Goal: Book appointment/travel/reservation

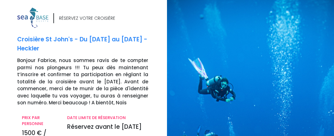
scroll to position [137, 0]
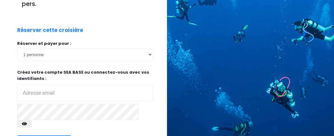
click at [74, 97] on input "email" at bounding box center [85, 93] width 136 height 16
type input "h_fabrice@hotmail.fr"
click at [32, 120] on button "button" at bounding box center [24, 123] width 15 height 7
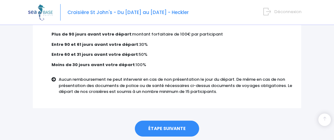
scroll to position [477, 0]
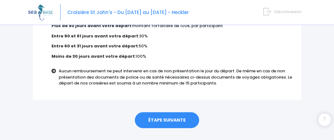
click at [179, 112] on link "ÉTAPE SUIVANTE" at bounding box center [167, 120] width 64 height 16
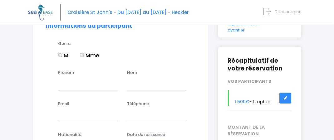
scroll to position [61, 0]
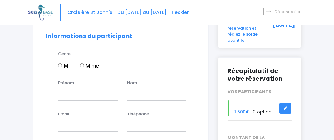
click at [63, 62] on label "M." at bounding box center [64, 66] width 12 height 8
click at [62, 63] on input "M." at bounding box center [60, 65] width 4 height 4
radio input "true"
click at [72, 88] on input "Prénom" at bounding box center [88, 94] width 60 height 12
type input "Fabrice"
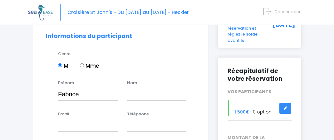
type input "HAFFNER"
type input "h_fabrice@hotmail.fr"
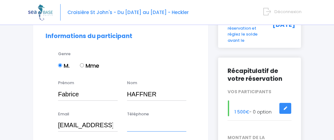
type input "0623847389"
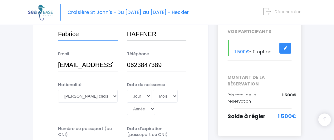
scroll to position [119, 0]
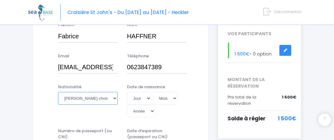
click at [115, 93] on select "Veuillez choisir une nationalité Afghane Albanaise Algerienne Allemande America…" at bounding box center [88, 98] width 60 height 12
select select "Française"
click at [58, 92] on select "Veuillez choisir une nationalité Afghane Albanaise Algerienne Allemande America…" at bounding box center [88, 98] width 60 height 12
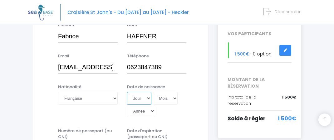
click at [148, 92] on select "Jour 01 02 03 04 05 06 07 08 09 10 11 12 13 14 15 16 17 18 19 20 21 22 23 24 25…" at bounding box center [139, 98] width 24 height 12
select select "18"
click at [127, 92] on select "Jour 01 02 03 04 05 06 07 08 09 10 11 12 13 14 15 16 17 18 19 20 21 22 23 24 25…" at bounding box center [139, 98] width 24 height 12
click at [173, 92] on select "Mois 01 02 03 04 05 06 07 08 09 10 11 12" at bounding box center [165, 98] width 25 height 12
select select "06"
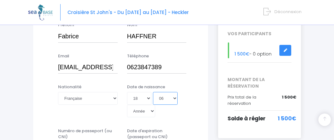
click at [153, 92] on select "Mois 01 02 03 04 05 06 07 08 09 10 11 12" at bounding box center [165, 98] width 25 height 12
click at [152, 105] on select "Année 2045 2044 2043 2042 2041 2040 2039 2038 2037 2036 2035 2034 2033 2032 203…" at bounding box center [141, 111] width 28 height 12
select select "1983"
click at [127, 105] on select "Année 2045 2044 2043 2042 2041 2040 2039 2038 2037 2036 2035 2034 2033 2032 203…" at bounding box center [141, 111] width 28 height 12
type input "1983-06-18"
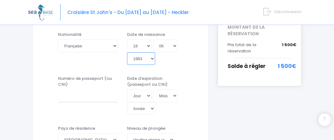
scroll to position [173, 0]
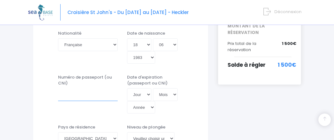
click at [62, 92] on input "Numéro de passeport (ou CNI)" at bounding box center [88, 94] width 60 height 12
drag, startPoint x: 62, startPoint y: 92, endPoint x: 132, endPoint y: 65, distance: 75.3
type input "24HD06142"
click at [145, 88] on select "Jour 01 02 03 04 05 06 07 08 09 10 11 12 13 14 15 16 17 18 19 20 21 22 23 24 25…" at bounding box center [139, 94] width 24 height 12
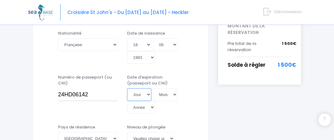
select select "01"
click at [127, 88] on select "Jour 01 02 03 04 05 06 07 08 09 10 11 12 13 14 15 16 17 18 19 20 21 22 23 24 25…" at bounding box center [139, 94] width 24 height 12
click at [174, 88] on select "Mois 01 02 03 04 05 06 07 08 09 10 11 12" at bounding box center [165, 94] width 25 height 12
select select "09"
click at [153, 88] on select "Mois 01 02 03 04 05 06 07 08 09 10 11 12" at bounding box center [165, 94] width 25 height 12
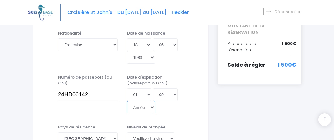
click at [151, 101] on select "Année 2045 2044 2043 2042 2041 2040 2039 2038 2037 2036 2035 2034 2033 2032 203…" at bounding box center [141, 107] width 28 height 12
select select "2034"
click at [127, 101] on select "Année 2045 2044 2043 2042 2041 2040 2039 2038 2037 2036 2035 2034 2033 2032 203…" at bounding box center [141, 107] width 28 height 12
type input "2034-09-01"
click at [170, 132] on select "Veuillez choisir un niveau de plongée Non plongeur Junior OW diver Adventure OW…" at bounding box center [151, 138] width 48 height 12
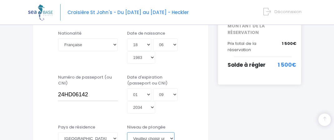
select select "Autre"
click at [127, 132] on select "Veuillez choisir un niveau de plongée Non plongeur Junior OW diver Adventure OW…" at bounding box center [151, 138] width 48 height 12
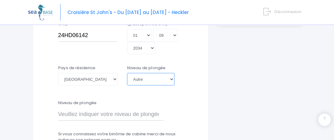
scroll to position [231, 0]
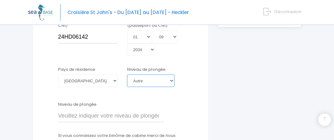
click at [174, 75] on select "Veuillez choisir un niveau de plongée Non plongeur Junior OW diver Adventure OW…" at bounding box center [151, 81] width 48 height 12
click at [117, 112] on input "Niveau de plongée" at bounding box center [111, 116] width 106 height 12
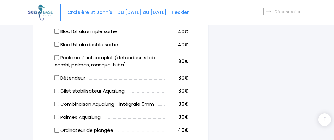
scroll to position [493, 0]
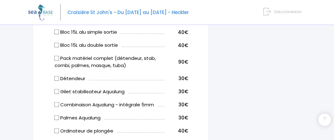
type input "SSI Advanced Adventurer"
click at [56, 56] on input "Pack matériel complet (détendeur, stab, combi, palmes, masque, tuba)" at bounding box center [56, 58] width 5 height 5
checkbox input "true"
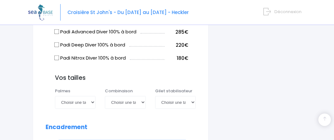
scroll to position [662, 0]
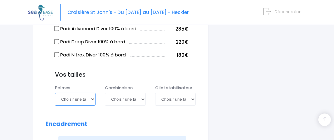
click at [93, 93] on select "Choisir une taille 36/37 38/39 40/41 42/43 44/45 46/47" at bounding box center [75, 99] width 41 height 12
select select "42/43"
click at [55, 93] on select "Choisir une taille 36/37 38/39 40/41 42/43 44/45 46/47" at bounding box center [75, 99] width 41 height 12
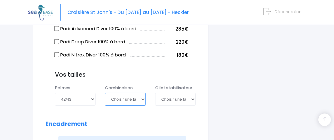
click at [142, 94] on select "Choisir une taille XS S M ML L XL XXL" at bounding box center [125, 99] width 41 height 12
select select "L"
click at [105, 93] on select "Choisir une taille XS S M ML L XL XXL" at bounding box center [125, 99] width 41 height 12
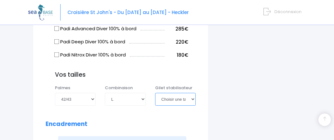
click at [192, 93] on select "Choisir une taille XXS XS S M ML L XL XXL" at bounding box center [175, 99] width 41 height 12
select select "L"
click at [155, 93] on select "Choisir une taille XXS XS S M ML L XL XXL" at bounding box center [175, 99] width 41 height 12
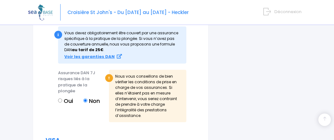
scroll to position [870, 0]
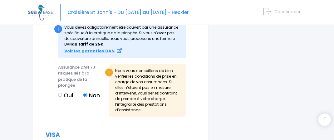
click at [61, 93] on input "Oui" at bounding box center [60, 95] width 4 height 4
radio input "true"
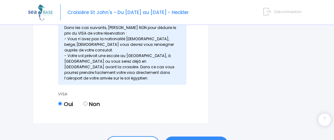
scroll to position [1012, 0]
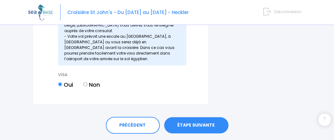
click at [209, 117] on link "ÉTAPE SUIVANTE" at bounding box center [196, 125] width 64 height 16
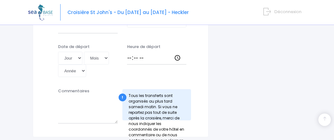
scroll to position [413, 0]
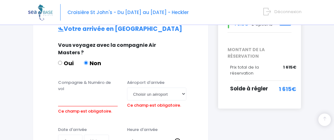
scroll to position [145, 0]
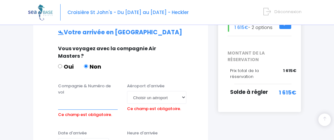
click at [83, 97] on input "Compagnie & Numéro de vol" at bounding box center [88, 103] width 60 height 12
paste input "TO4340"
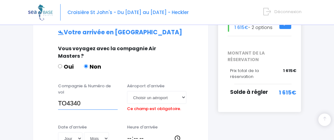
type input "TO4340"
click at [155, 91] on select "Choisir un aéroport Hurghada Marsa Alam" at bounding box center [157, 97] width 60 height 12
select select "Hurghada"
click at [127, 91] on select "Choisir un aéroport Hurghada Marsa Alam" at bounding box center [157, 97] width 60 height 12
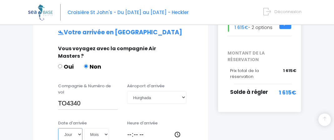
click at [79, 128] on select "Jour 01 02 03 04 05 06 07 08 09 10 11 12 13 14 15 16 17 18 19 20 21 22 23 24 25…" at bounding box center [70, 134] width 24 height 12
select select "11"
click at [58, 128] on select "Jour 01 02 03 04 05 06 07 08 09 10 11 12 13 14 15 16 17 18 19 20 21 22 23 24 25…" at bounding box center [70, 134] width 24 height 12
click at [101, 128] on select "Mois 01 02 03 04 05 06 07 08 09 10 11 12" at bounding box center [96, 134] width 25 height 12
select select "10"
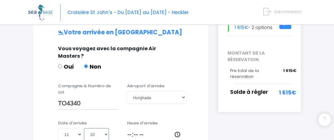
click at [84, 128] on select "Mois 01 02 03 04 05 06 07 08 09 10 11 12" at bounding box center [96, 134] width 25 height 12
select select "2025"
type input "2025-10-11"
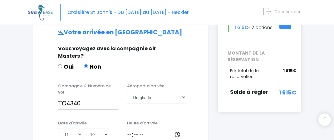
click at [145, 128] on input "Heure d'arrivée" at bounding box center [157, 134] width 60 height 12
type input "16:15"
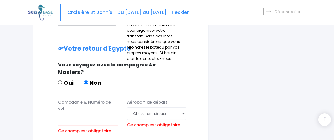
scroll to position [331, 0]
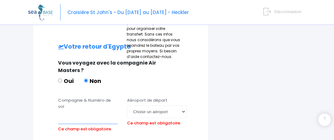
click at [96, 112] on input "Compagnie & Numéro de vol" at bounding box center [88, 118] width 60 height 12
type input "NE7130"
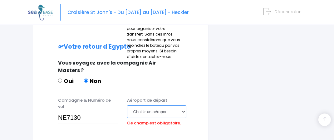
click at [156, 106] on select "Choisir un aéroport Hurghada Marsa Alam" at bounding box center [157, 112] width 60 height 12
select select "Hurghada"
click at [127, 106] on select "Choisir un aéroport Hurghada Marsa Alam" at bounding box center [157, 112] width 60 height 12
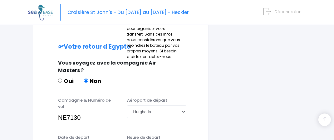
select select "26"
select select "10"
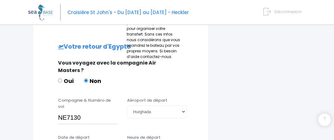
select select "2025"
type input "2025-10-26"
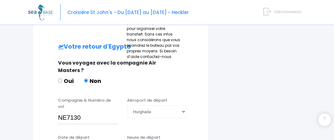
type input "09:40"
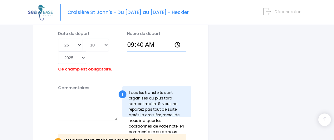
scroll to position [436, 0]
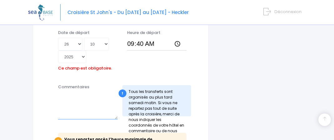
click at [87, 92] on textarea "Commentaires" at bounding box center [88, 105] width 60 height 27
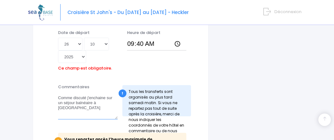
click at [106, 92] on textarea "Comme discuté j'enchaine sur un séjour balnéaire à Hurgada" at bounding box center [88, 105] width 60 height 27
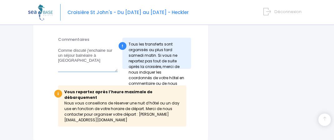
scroll to position [492, 0]
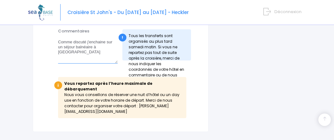
type textarea "Comme discuté j'enchaine sur un séjour balnéaire à [GEOGRAPHIC_DATA]"
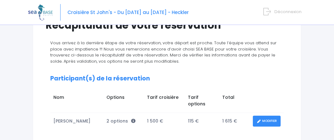
scroll to position [70, 0]
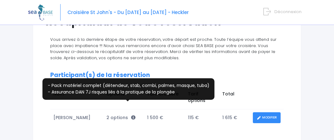
click at [131, 116] on icon at bounding box center [133, 118] width 4 height 4
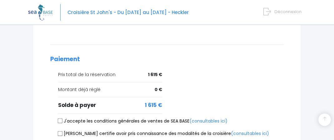
scroll to position [319, 0]
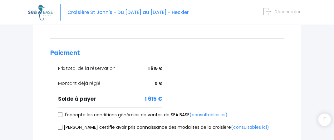
click at [61, 112] on input "J'accepte les conditions générales de ventes de SEA BASE (consultables ici)" at bounding box center [60, 114] width 5 height 5
checkbox input "true"
click at [60, 125] on input "Je certifie avoir pris connaissance des modalités de la croisière (consultables…" at bounding box center [60, 127] width 5 height 5
checkbox input "true"
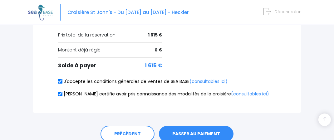
scroll to position [359, 0]
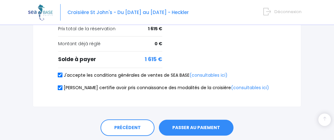
click at [188, 120] on button "PASSER AU PAIEMENT" at bounding box center [196, 128] width 75 height 16
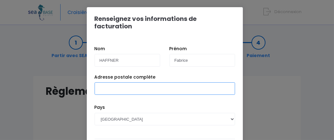
click at [152, 82] on input "Adresse postale complète" at bounding box center [165, 88] width 141 height 12
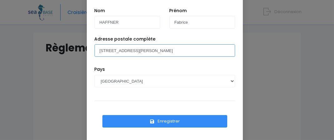
scroll to position [33, 0]
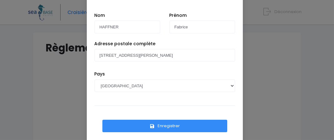
click at [87, 107] on div "Nom HAFFNER Prénom Fabrice Adresse postale complète 10 Rue Raymond Aron 7 Pays …" at bounding box center [165, 78] width 156 height 148
click at [215, 49] on input "10 Rue Raymond Aron 7" at bounding box center [165, 55] width 141 height 12
type input "10 Rue Raymond Aron 75013 PARIS"
click at [182, 120] on button "Enregistrer" at bounding box center [164, 126] width 125 height 12
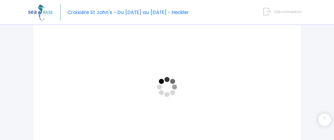
scroll to position [129, 0]
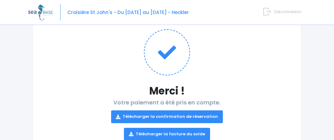
scroll to position [71, 0]
